Goal: Task Accomplishment & Management: Manage account settings

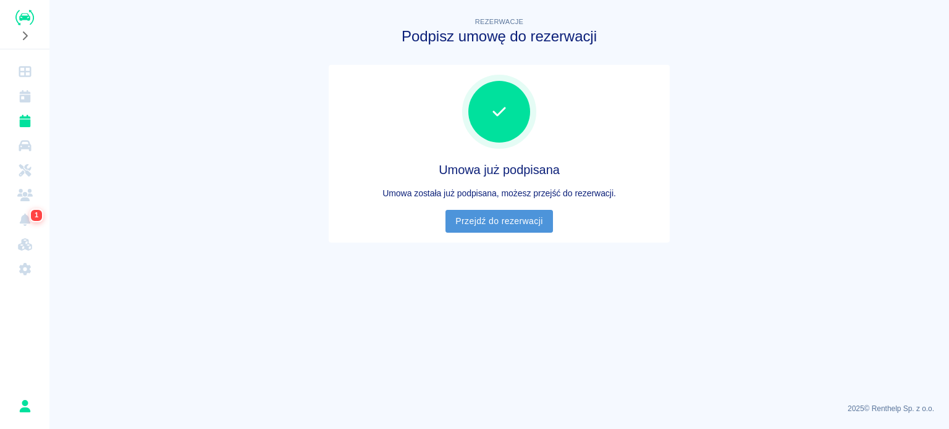
click at [479, 231] on link "Przejdź do rezerwacji" at bounding box center [498, 221] width 107 height 23
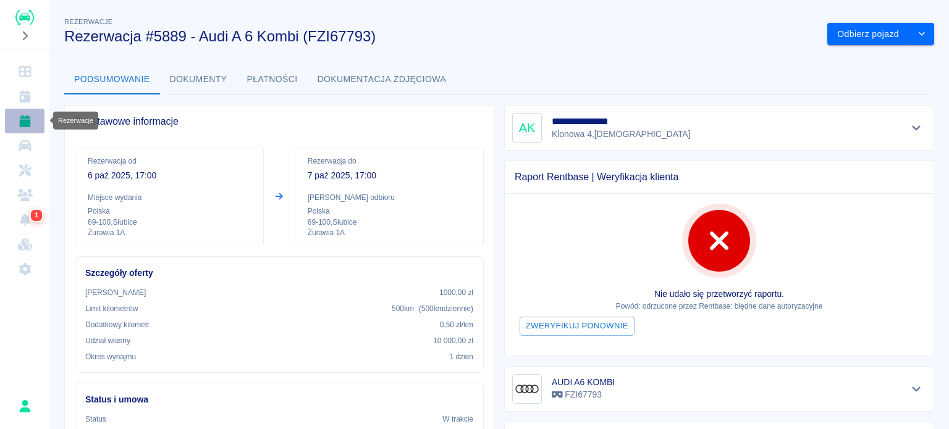
click at [35, 126] on link "Rezerwacje" at bounding box center [25, 121] width 40 height 25
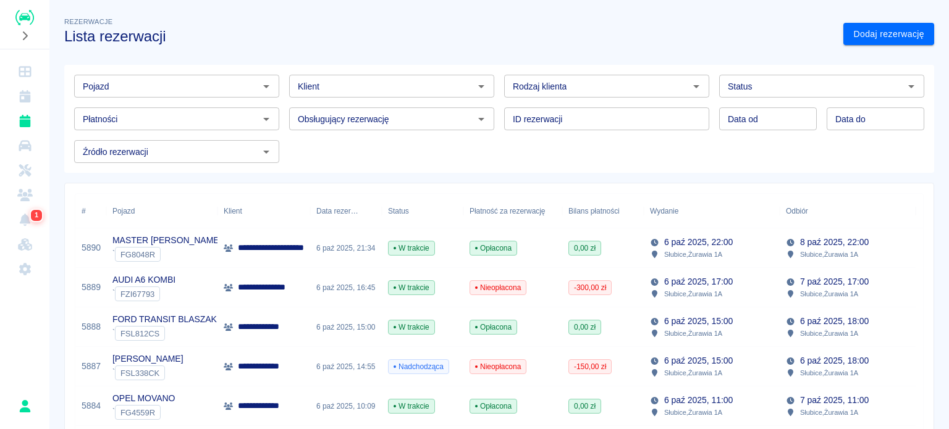
scroll to position [185, 0]
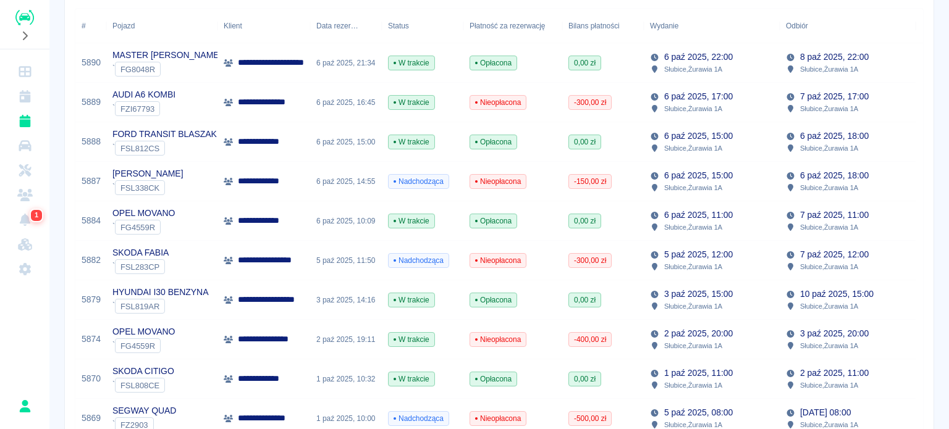
click at [885, 191] on div "6 paź 2025, 18:00 Słubice , Żurawia 1A" at bounding box center [848, 182] width 136 height 40
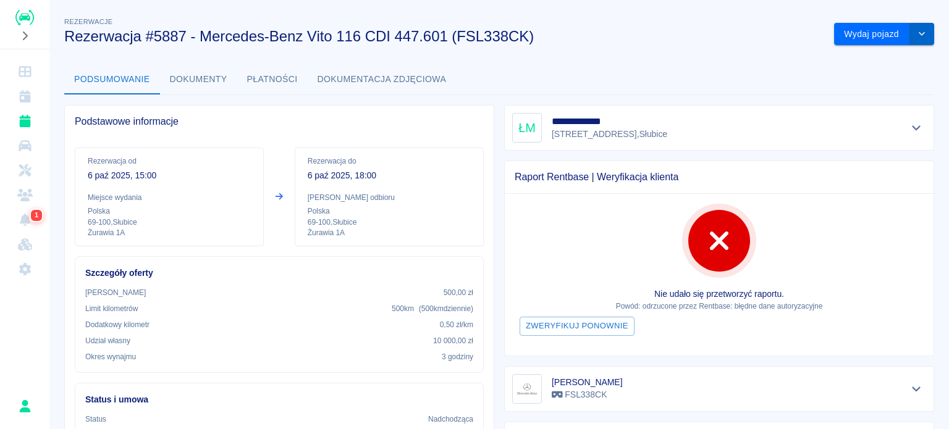
click at [917, 33] on icon "drop-down" at bounding box center [922, 34] width 10 height 8
click at [870, 83] on li "Anuluj rezerwację" at bounding box center [875, 80] width 104 height 20
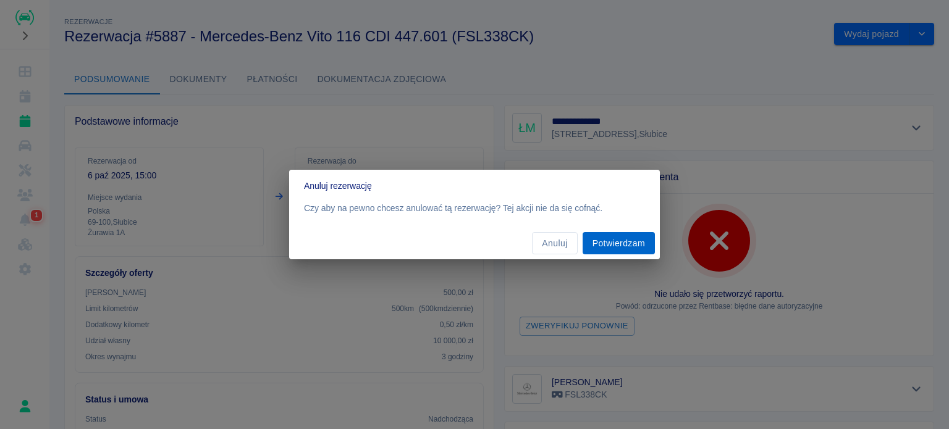
click at [618, 240] on button "Potwierdzam" at bounding box center [619, 243] width 72 height 23
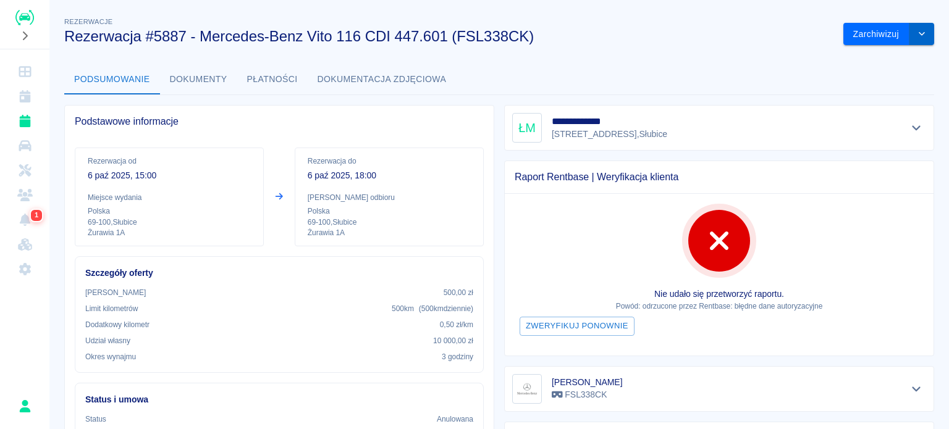
click at [909, 31] on button "drop-down" at bounding box center [921, 34] width 25 height 23
click at [875, 35] on button "Zarchiwizuj" at bounding box center [876, 34] width 66 height 23
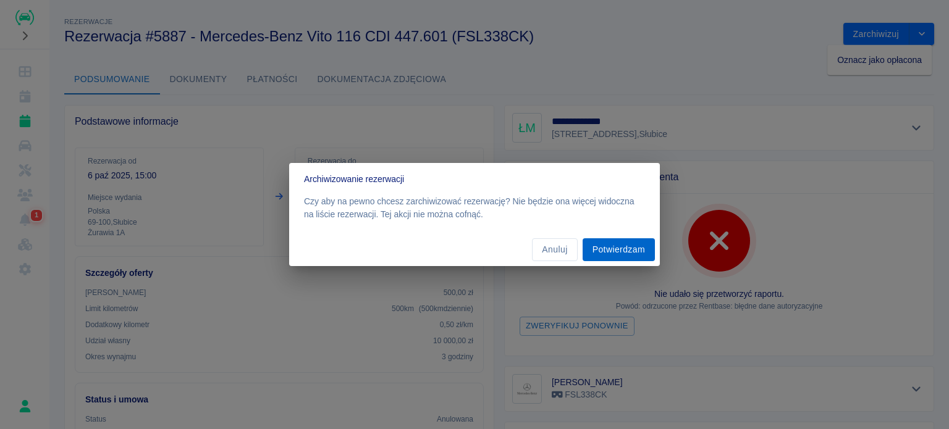
click at [600, 239] on button "Potwierdzam" at bounding box center [619, 249] width 72 height 23
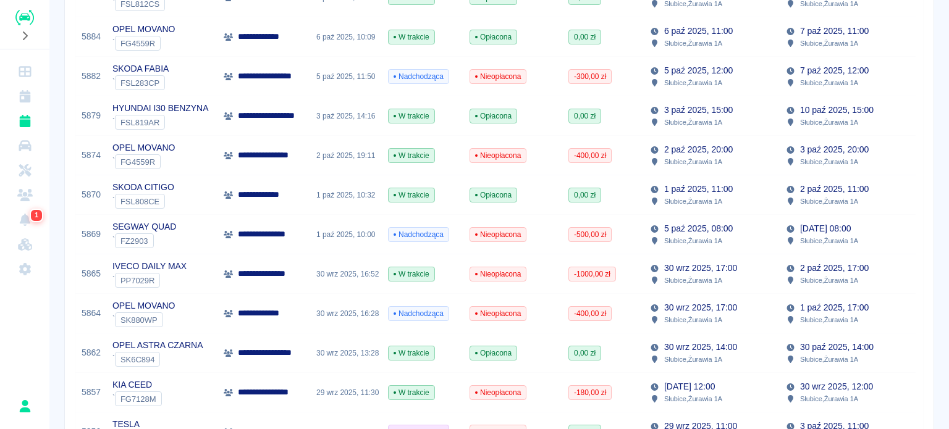
scroll to position [309, 0]
